Goal: Check status: Check status

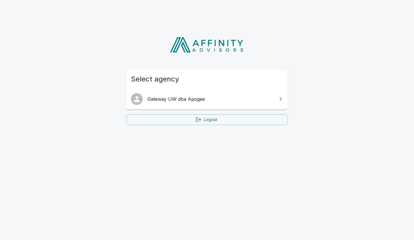
click at [198, 97] on span "Gateway UW dba Apogee" at bounding box center [210, 98] width 126 height 7
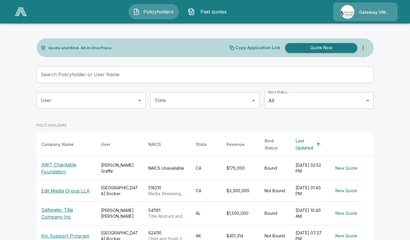
click at [64, 163] on p "AWT Charitable Foundation" at bounding box center [66, 168] width 50 height 14
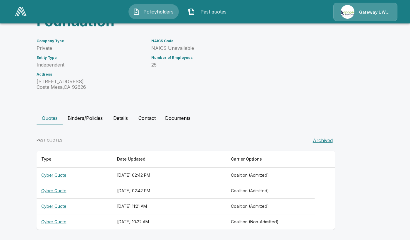
scroll to position [53, 0]
click at [59, 173] on th "Cyber Quote" at bounding box center [75, 174] width 76 height 15
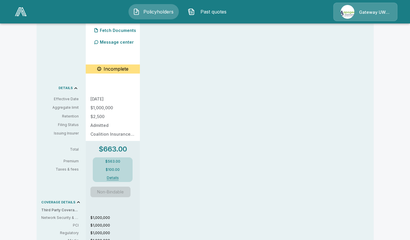
scroll to position [72, 0]
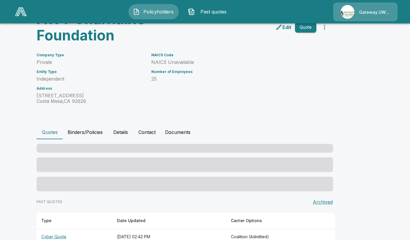
scroll to position [53, 0]
